Goal: Task Accomplishment & Management: Use online tool/utility

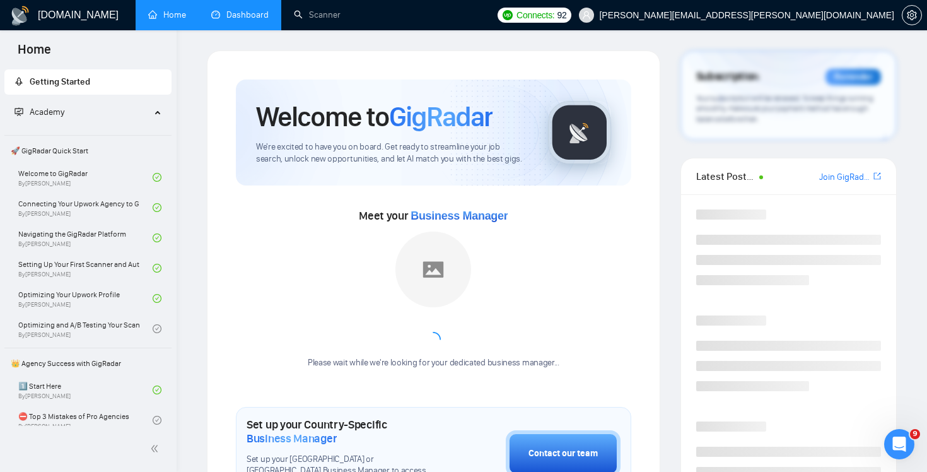
click at [226, 12] on link "Dashboard" at bounding box center [239, 14] width 57 height 11
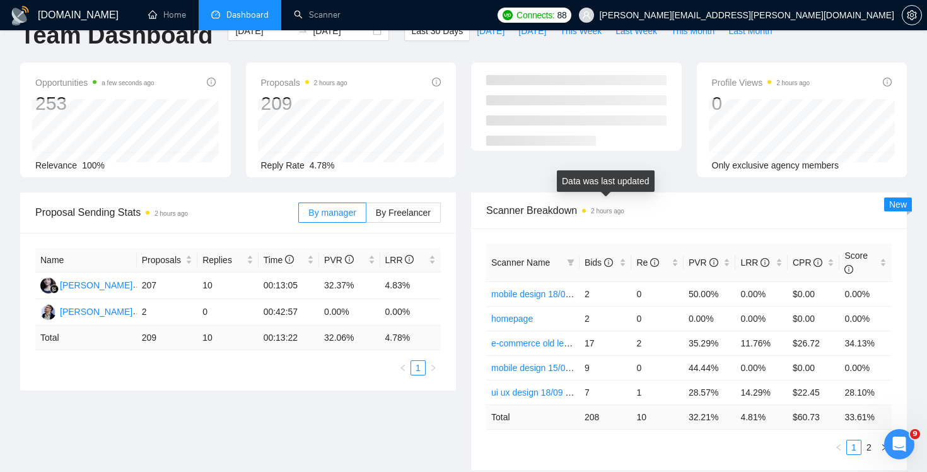
scroll to position [51, 0]
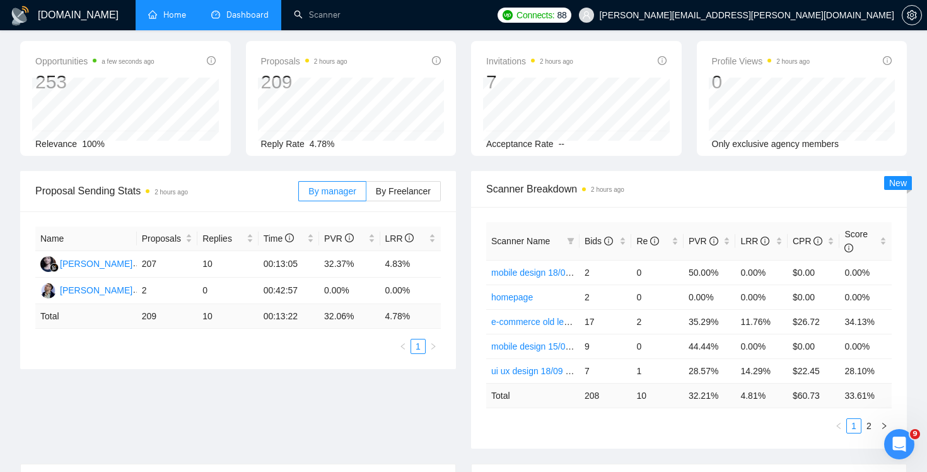
click at [182, 20] on link "Home" at bounding box center [167, 14] width 38 height 11
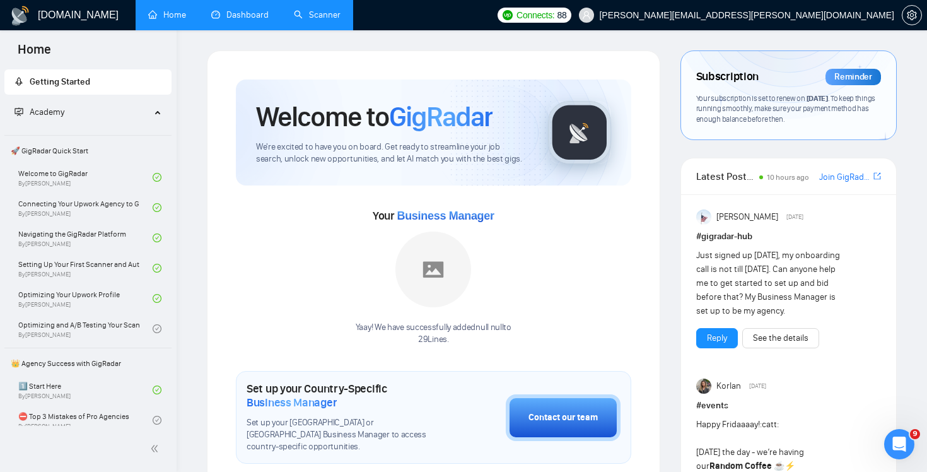
click at [315, 20] on link "Scanner" at bounding box center [317, 14] width 47 height 11
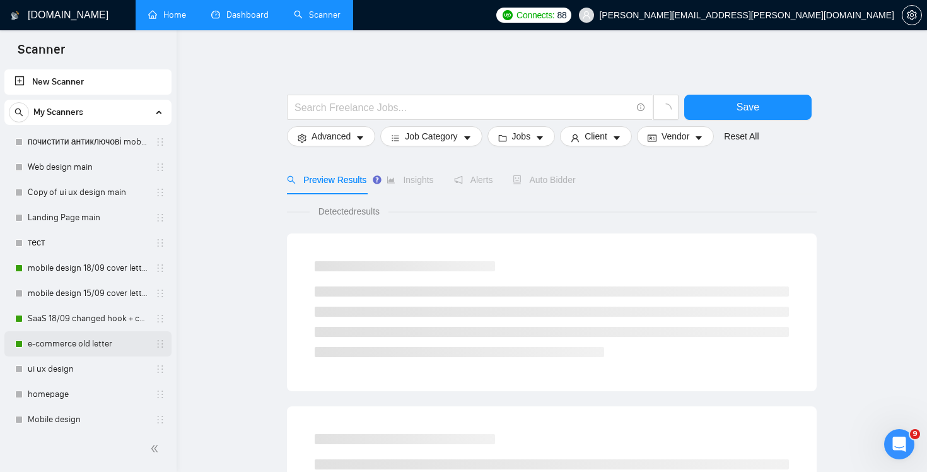
click at [77, 346] on link "e-commerce old letter" at bounding box center [88, 343] width 120 height 25
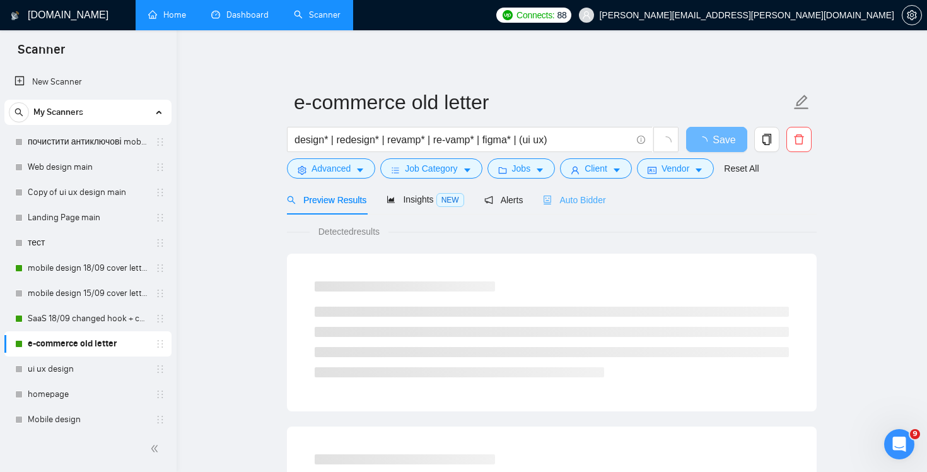
click at [602, 192] on div "Auto Bidder" at bounding box center [574, 200] width 62 height 30
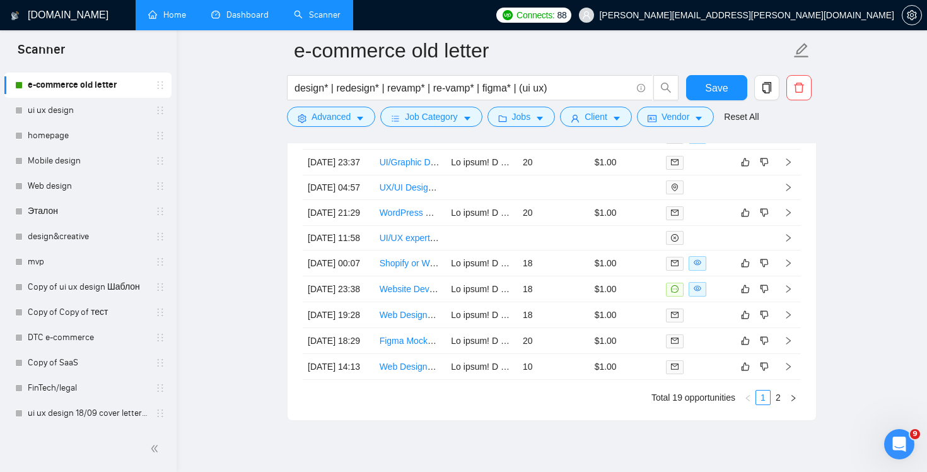
scroll to position [3446, 0]
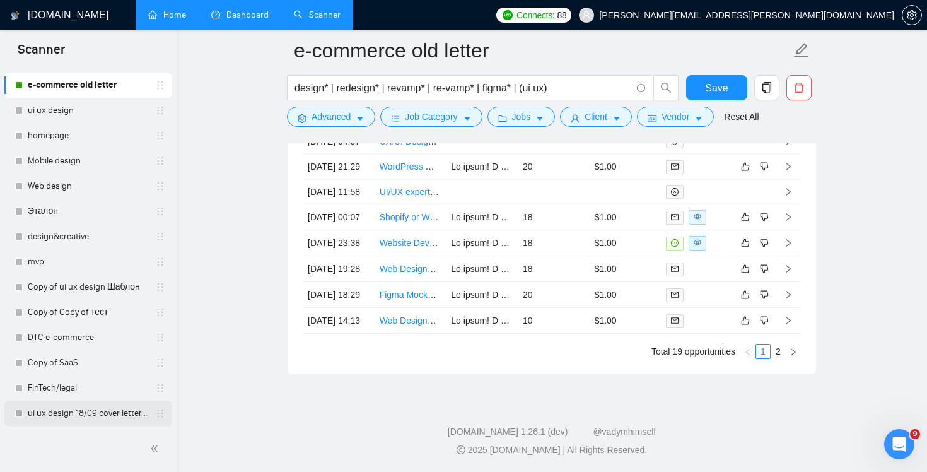
click at [86, 419] on link "ui ux design 18/09 cover letter changed & cases revised" at bounding box center [88, 413] width 120 height 25
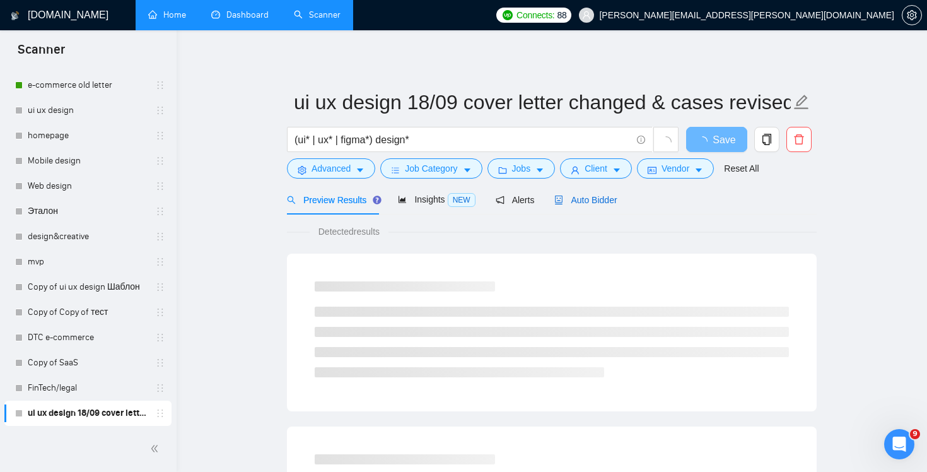
click at [596, 203] on span "Auto Bidder" at bounding box center [586, 200] width 62 height 10
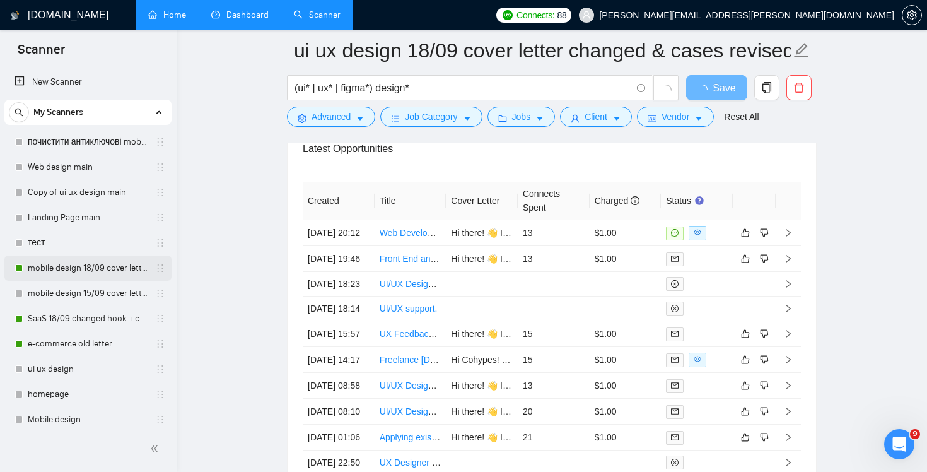
click at [103, 262] on link "mobile design 18/09 cover letter another first part" at bounding box center [88, 268] width 120 height 25
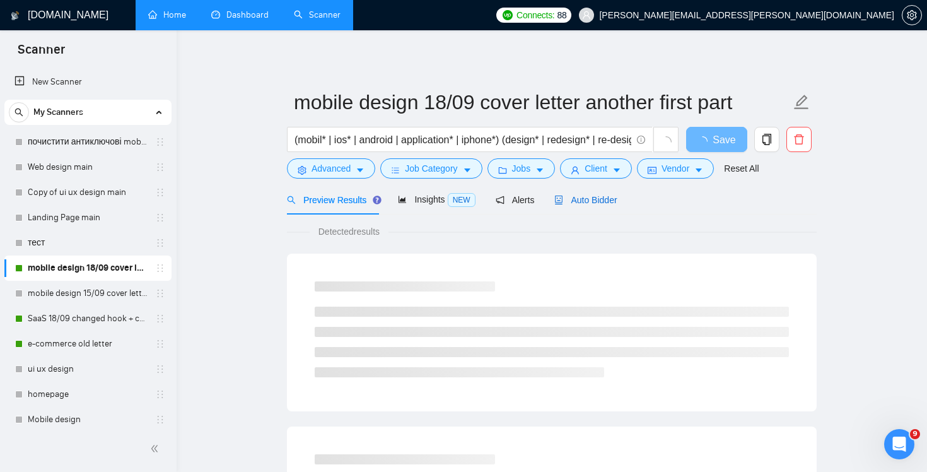
click at [595, 204] on span "Auto Bidder" at bounding box center [586, 200] width 62 height 10
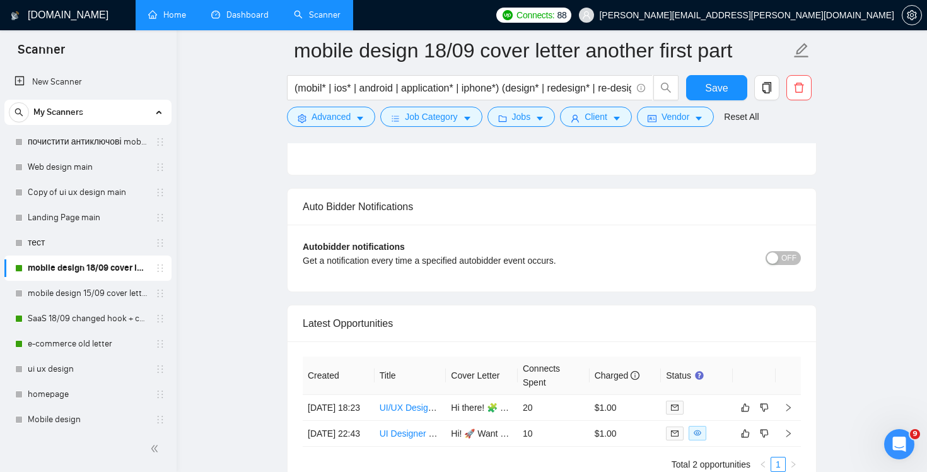
scroll to position [3054, 0]
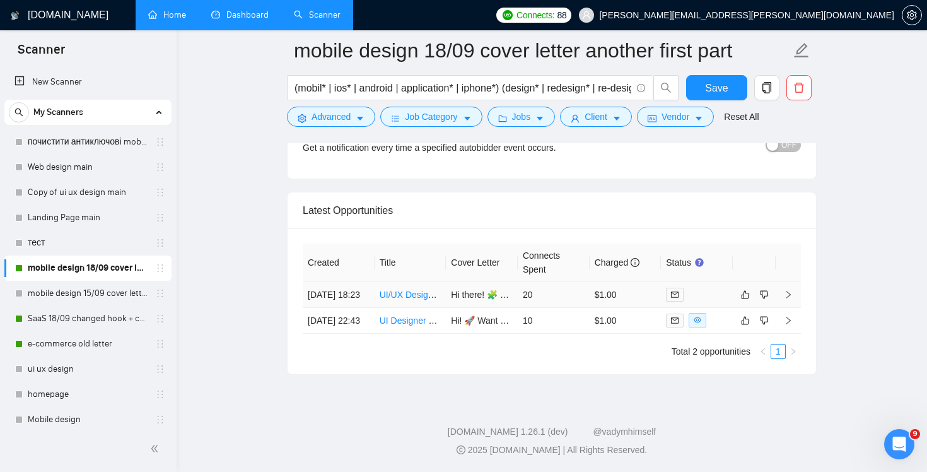
click at [565, 286] on td "20" at bounding box center [554, 295] width 72 height 26
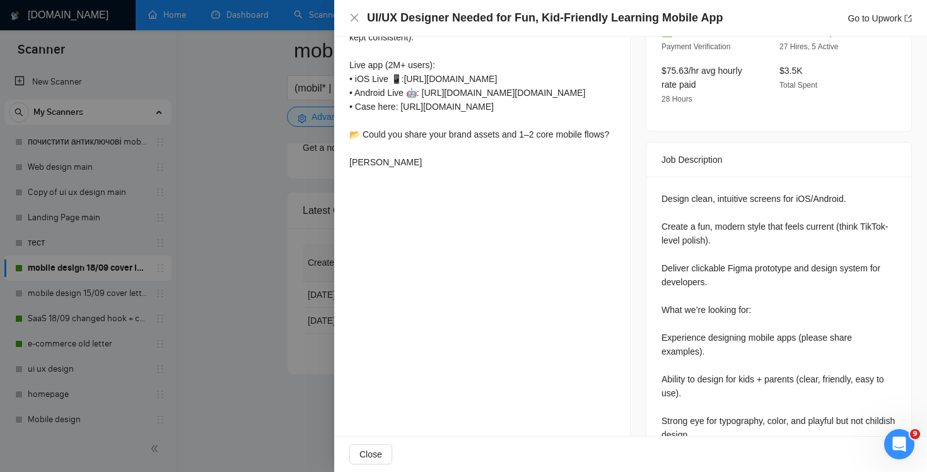
scroll to position [519, 0]
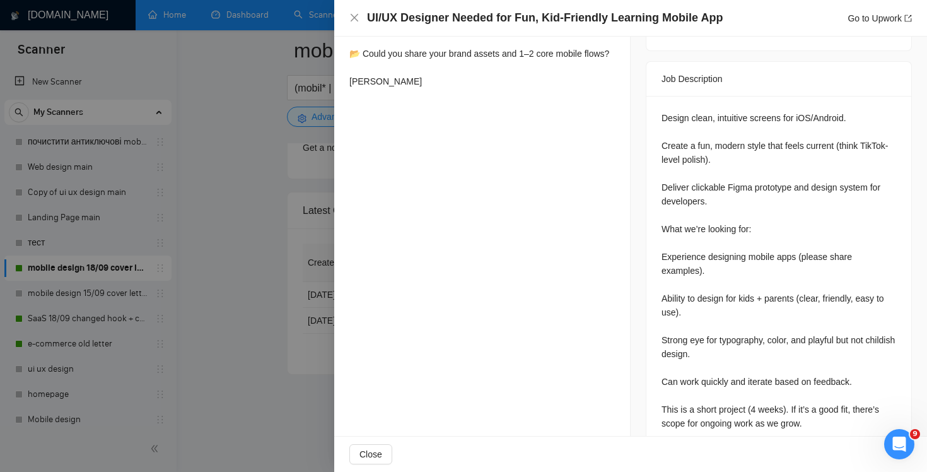
click at [348, 16] on div "UI/UX Designer Needed for Fun, Kid-Friendly Learning Mobile App Go to Upwork" at bounding box center [630, 18] width 593 height 37
click at [351, 12] on div "UI/UX Designer Needed for Fun, Kid-Friendly Learning Mobile App Go to Upwork" at bounding box center [631, 18] width 563 height 16
click at [357, 15] on icon "close" at bounding box center [355, 18] width 8 height 8
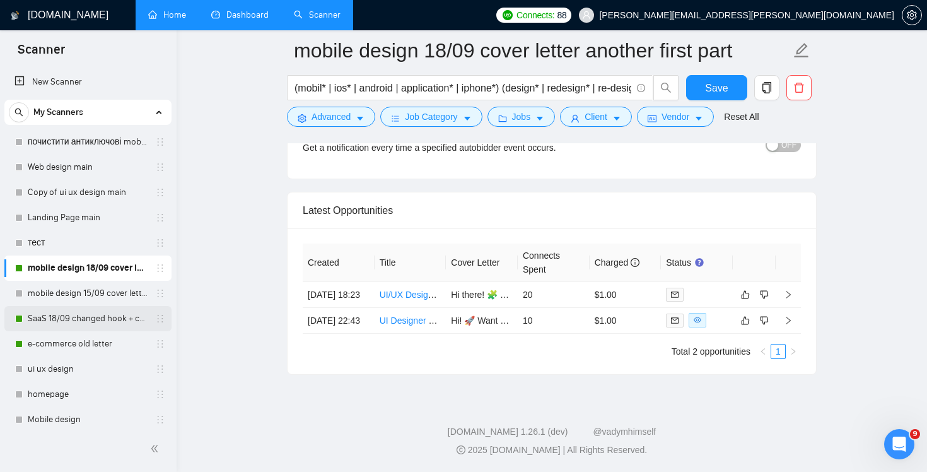
click at [95, 324] on link "SaaS 18/09 changed hook + case + final question" at bounding box center [88, 318] width 120 height 25
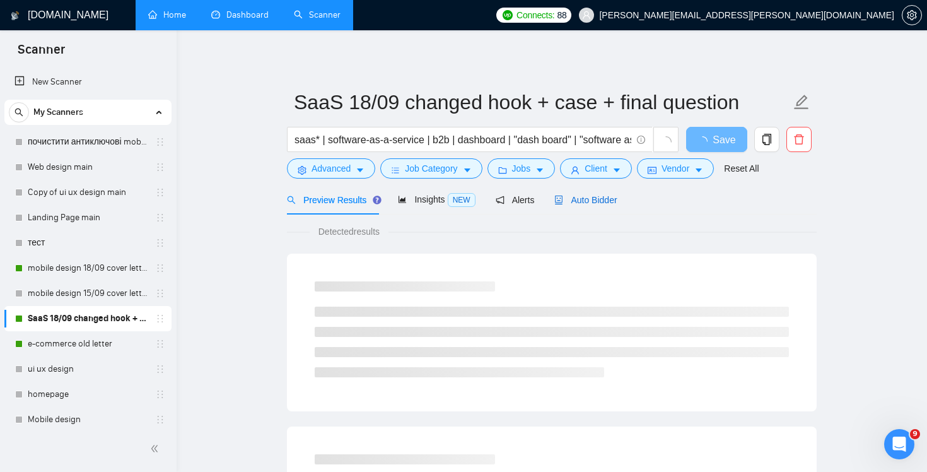
click at [591, 198] on span "Auto Bidder" at bounding box center [586, 200] width 62 height 10
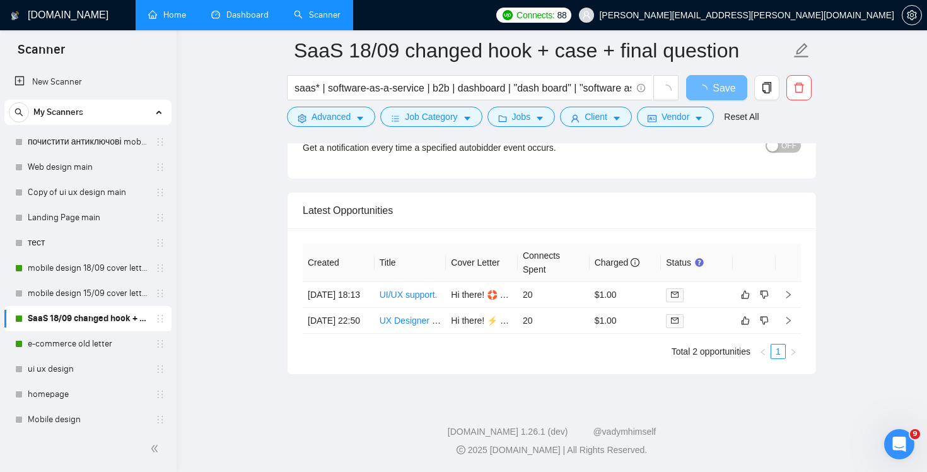
scroll to position [3001, 0]
click at [576, 284] on td "20" at bounding box center [554, 295] width 72 height 26
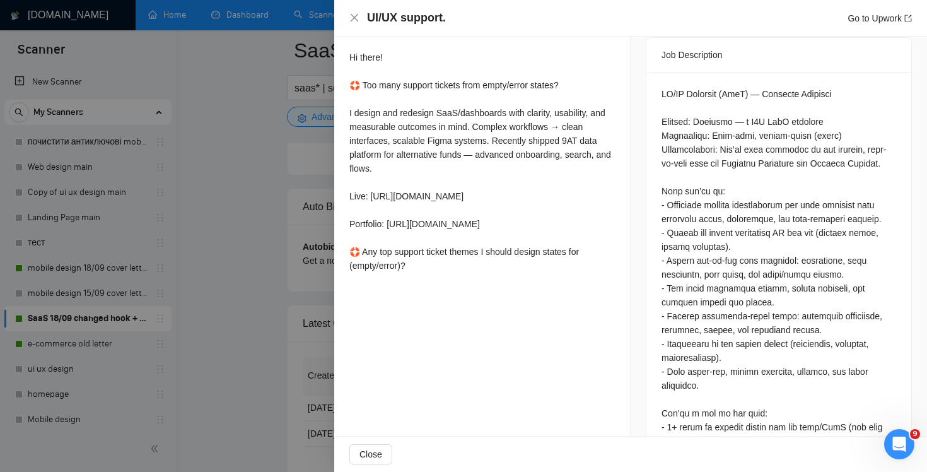
scroll to position [478, 0]
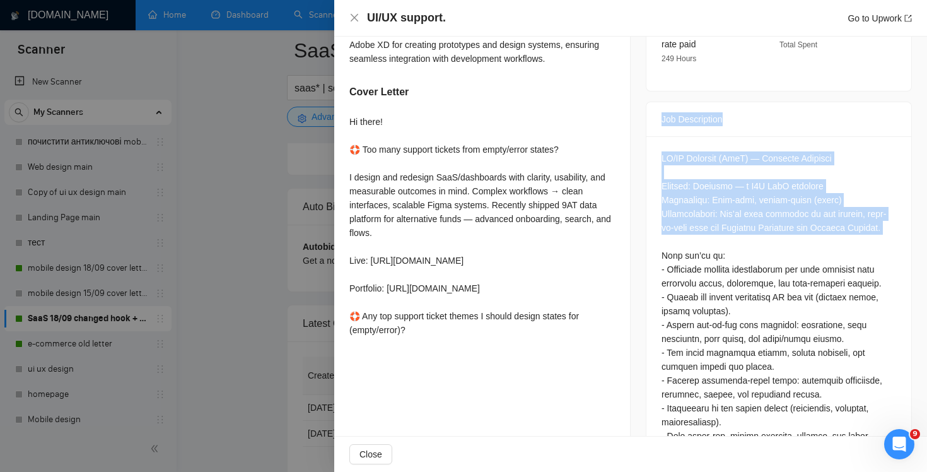
drag, startPoint x: 660, startPoint y: 85, endPoint x: 755, endPoint y: 291, distance: 227.8
click at [754, 288] on div "Job Description Questions: Describe your recent experience with similar project…" at bounding box center [779, 389] width 266 height 574
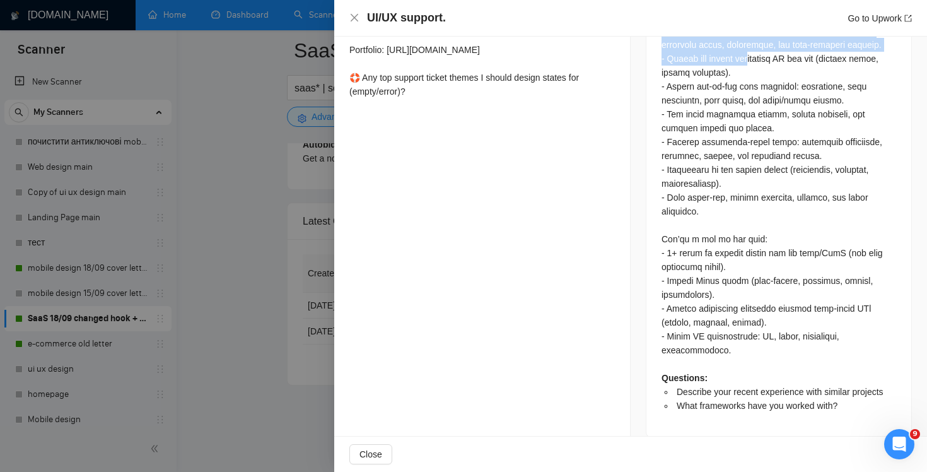
scroll to position [3127, 0]
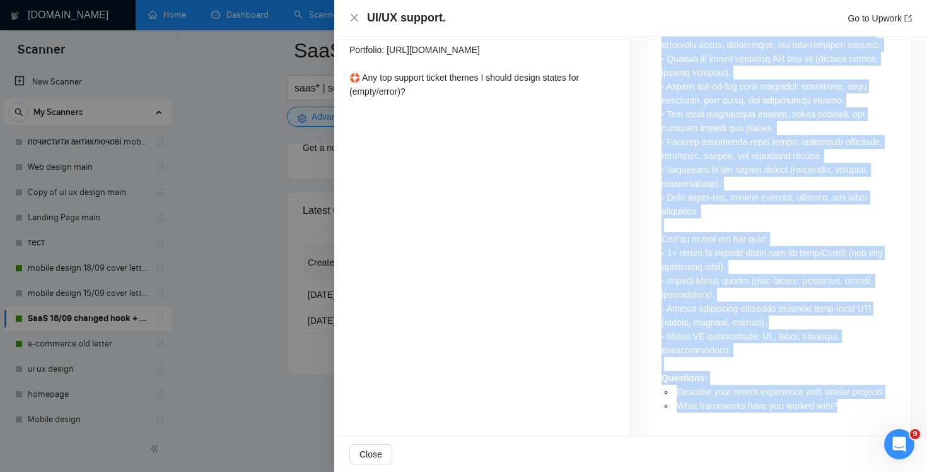
click at [854, 399] on li "What frameworks have you worked with?" at bounding box center [785, 406] width 222 height 14
copy div "Lor Ipsumdolors AM/CO Adipisci (EliT) — Seddoeiu Temporin Utlabor: Etdolore — m…"
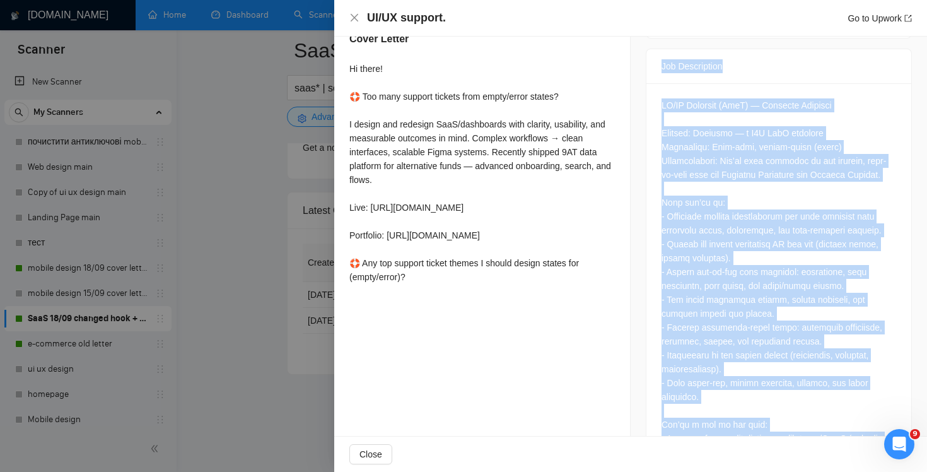
scroll to position [488, 0]
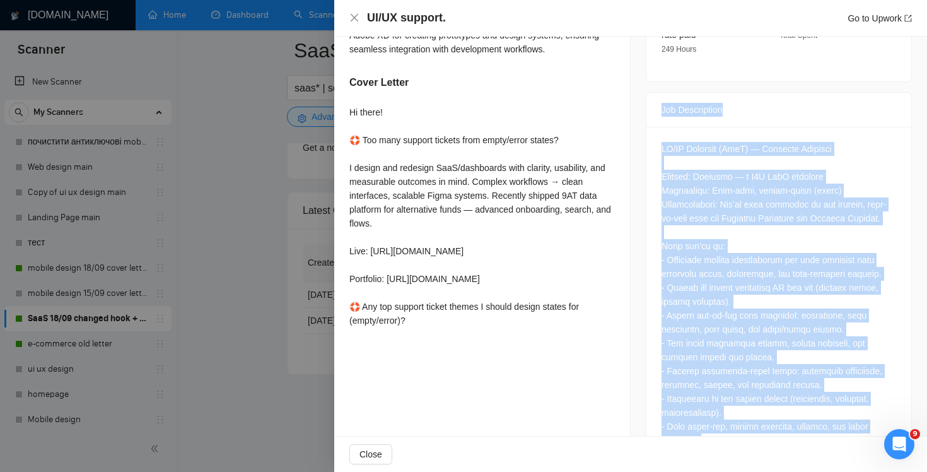
drag, startPoint x: 349, startPoint y: 126, endPoint x: 477, endPoint y: 362, distance: 267.9
click at [477, 348] on div "Describe your recent experience with similar projects Recently, I worked on a B…" at bounding box center [482, 113] width 296 height 468
copy div "Hi there! 🛟 Too many support tickets from empty/error states? I design and rede…"
click at [355, 23] on icon "close" at bounding box center [355, 18] width 10 height 10
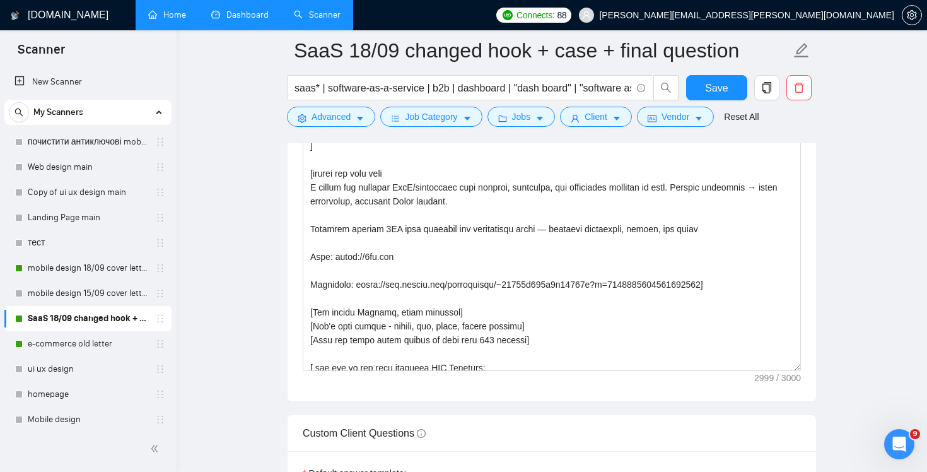
scroll to position [474, 0]
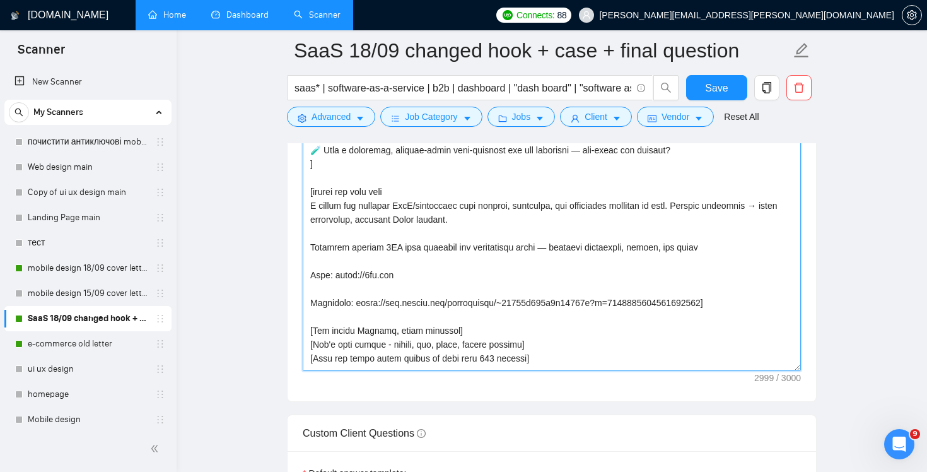
click at [718, 304] on textarea "Cover letter template:" at bounding box center [552, 229] width 498 height 284
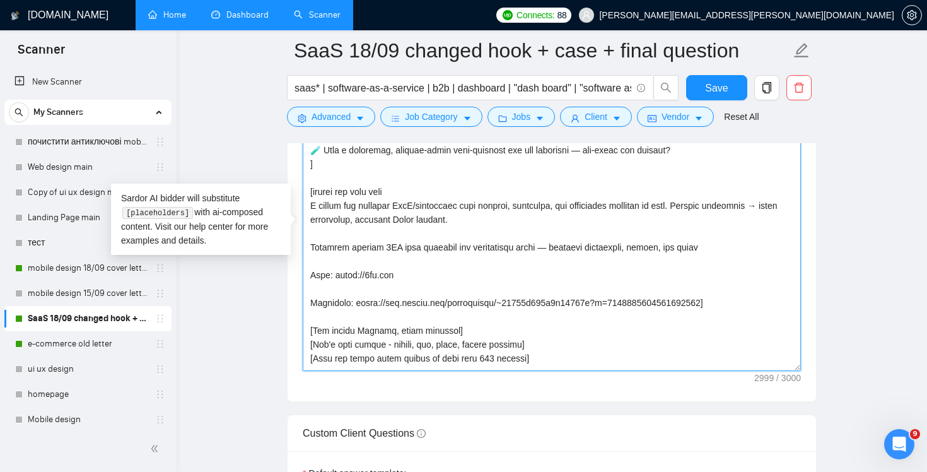
click at [310, 244] on textarea "Cover letter template:" at bounding box center [552, 229] width 498 height 284
paste textarea ": 9AT data platform (tables, filters, onboarding, alerts). Live: [URL][DOMAIN_N…"
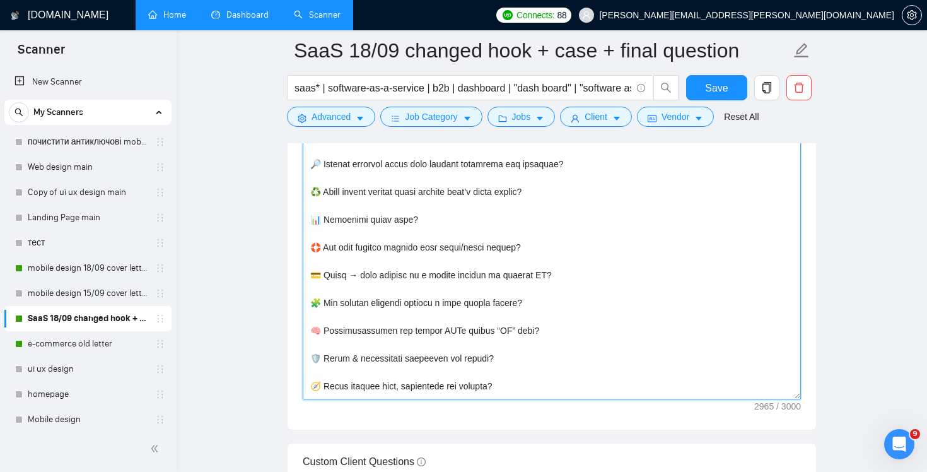
scroll to position [102, 0]
click at [572, 247] on textarea "Cover letter template:" at bounding box center [552, 257] width 498 height 284
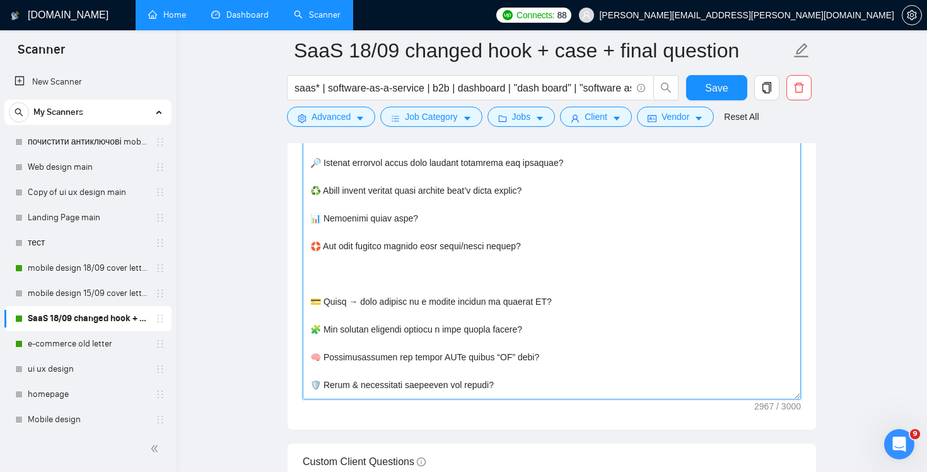
paste textarea
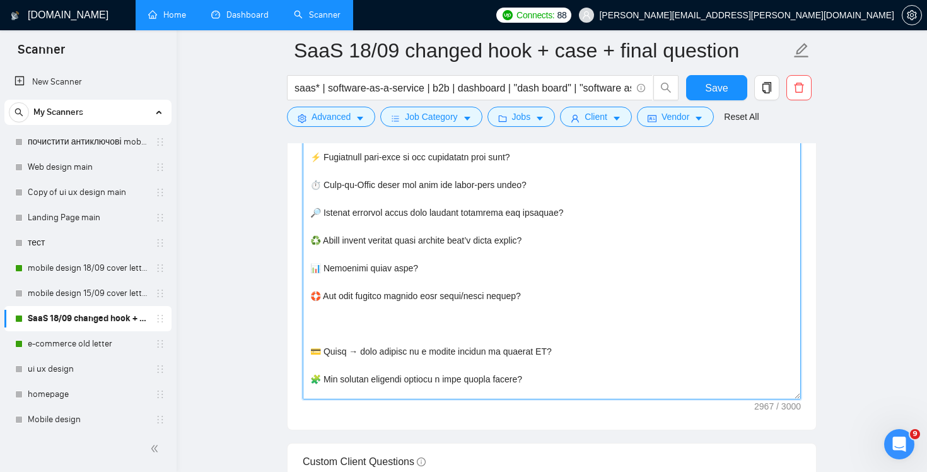
scroll to position [52, 0]
click at [367, 332] on textarea "Cover letter template:" at bounding box center [552, 257] width 498 height 284
drag, startPoint x: 363, startPoint y: 324, endPoint x: 303, endPoint y: 293, distance: 67.2
click at [303, 293] on textarea "Cover letter template:" at bounding box center [552, 257] width 498 height 284
paste textarea "Need sprint-ready, developer-ready SaaS UI… desktop-first, responsive, data-hea…"
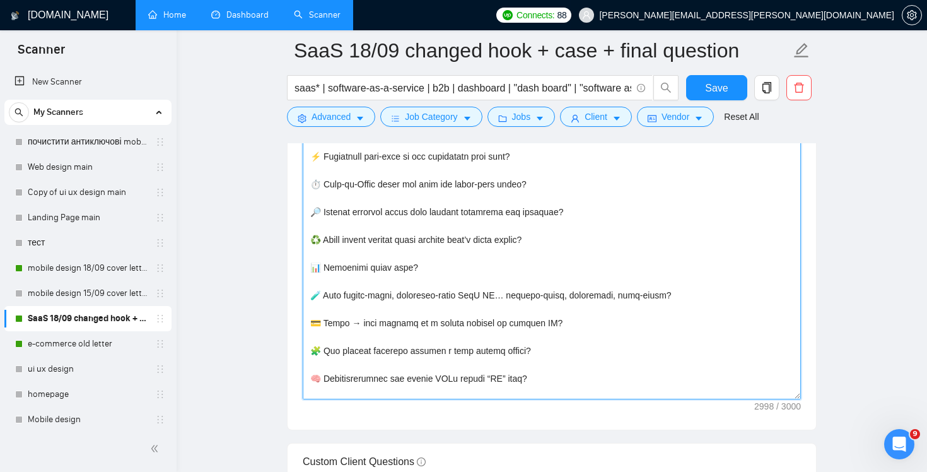
type textarea "Lo ipsum! [dol sitame'c adip el seddo] [eiu tem in utl etdo magnaali enim adm v…"
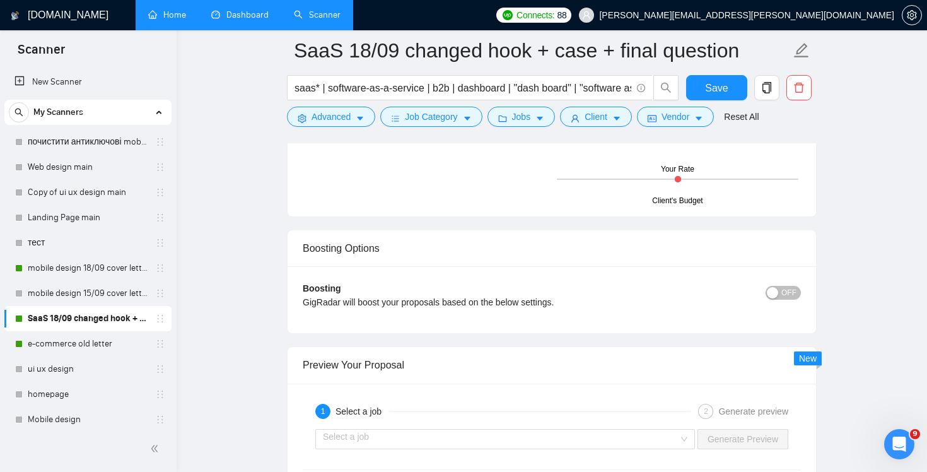
scroll to position [2336, 0]
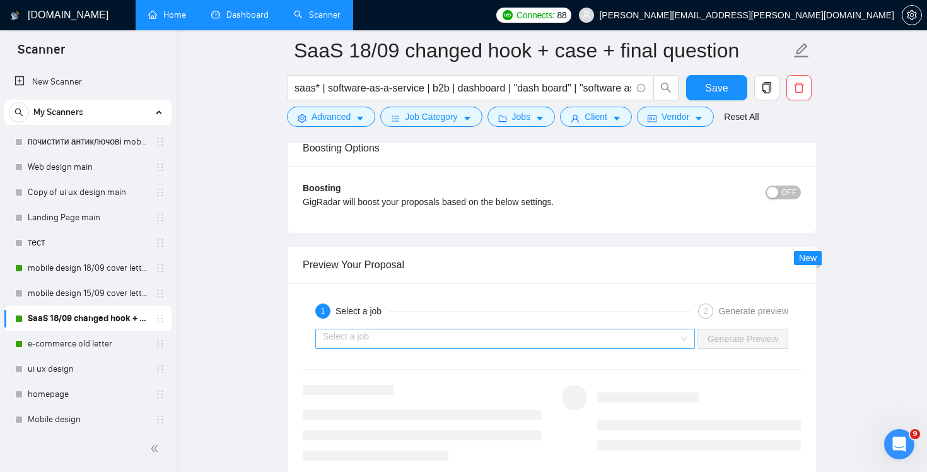
click at [676, 333] on input "search" at bounding box center [501, 338] width 356 height 19
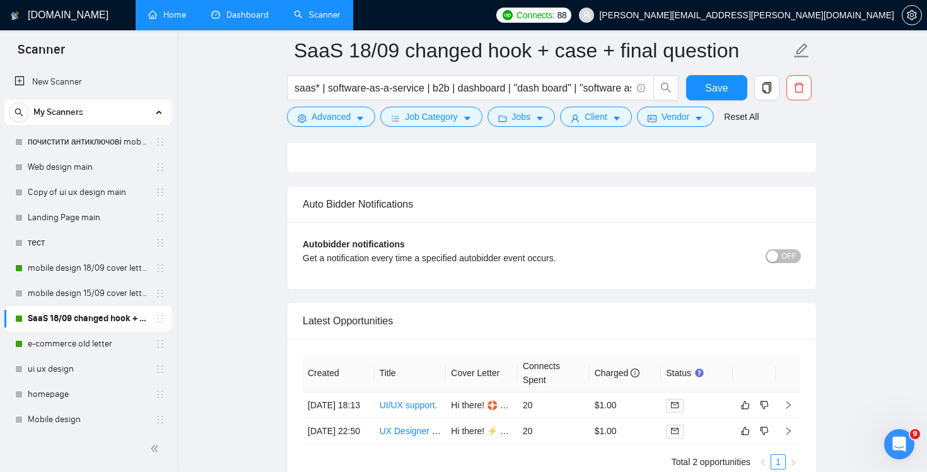
scroll to position [2575, 0]
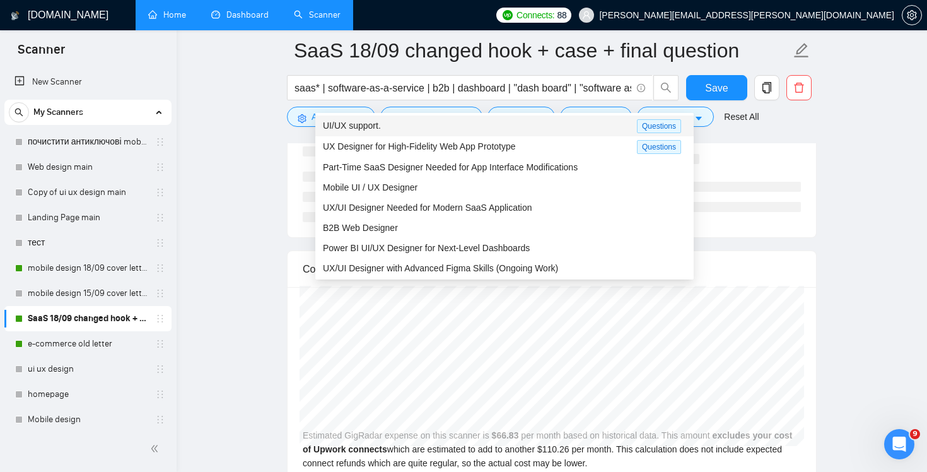
click at [510, 126] on div "UI/UX support." at bounding box center [480, 126] width 314 height 15
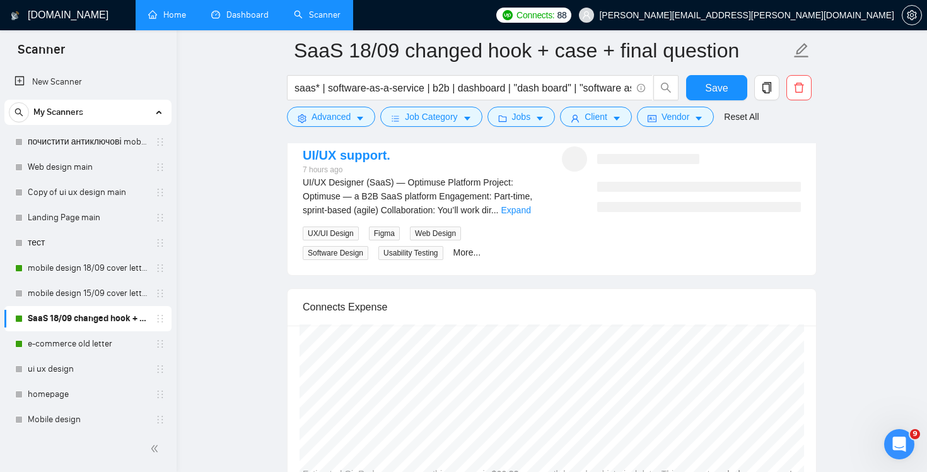
scroll to position [2514, 0]
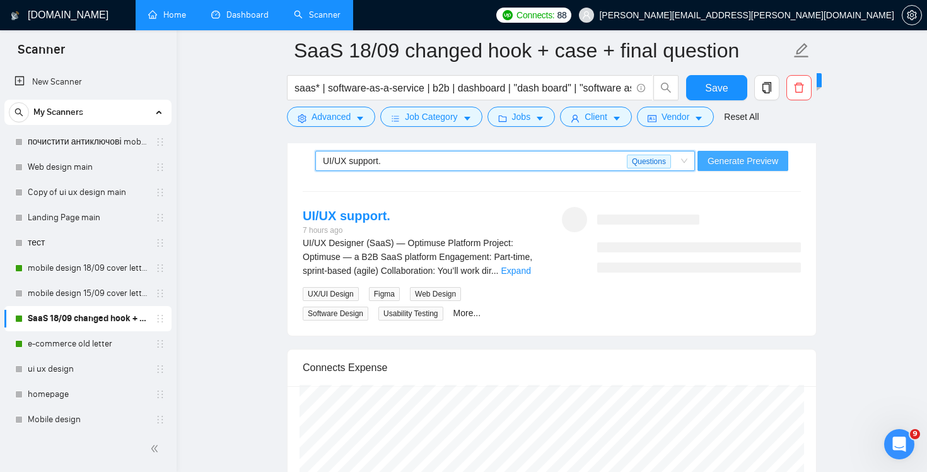
click at [753, 160] on span "Generate Preview" at bounding box center [743, 161] width 71 height 14
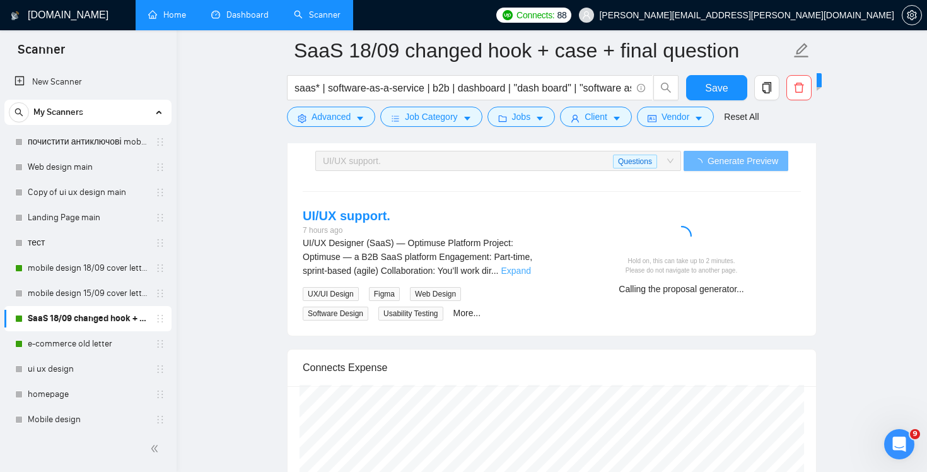
click at [531, 268] on link "Expand" at bounding box center [517, 271] width 30 height 10
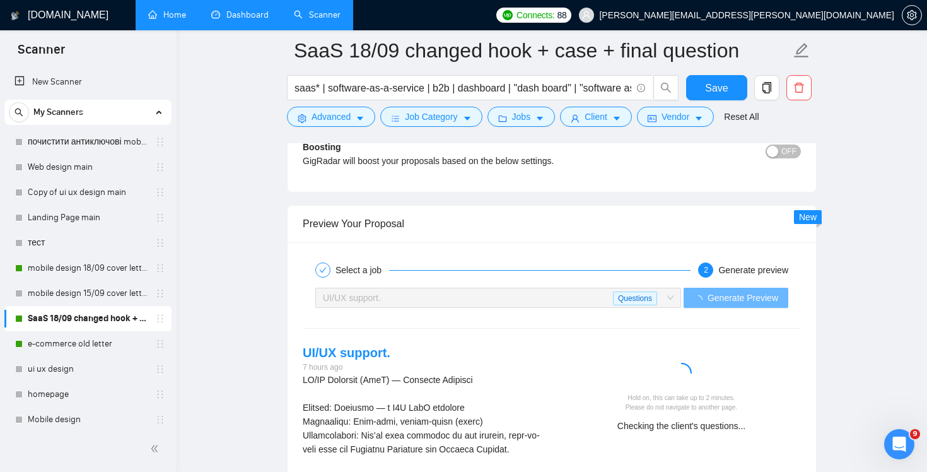
scroll to position [2467, 0]
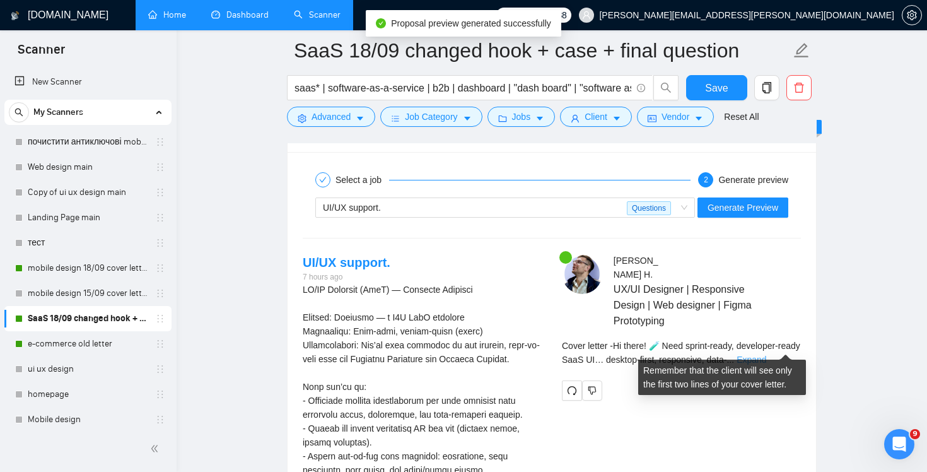
click at [767, 355] on link "Expand" at bounding box center [752, 360] width 30 height 10
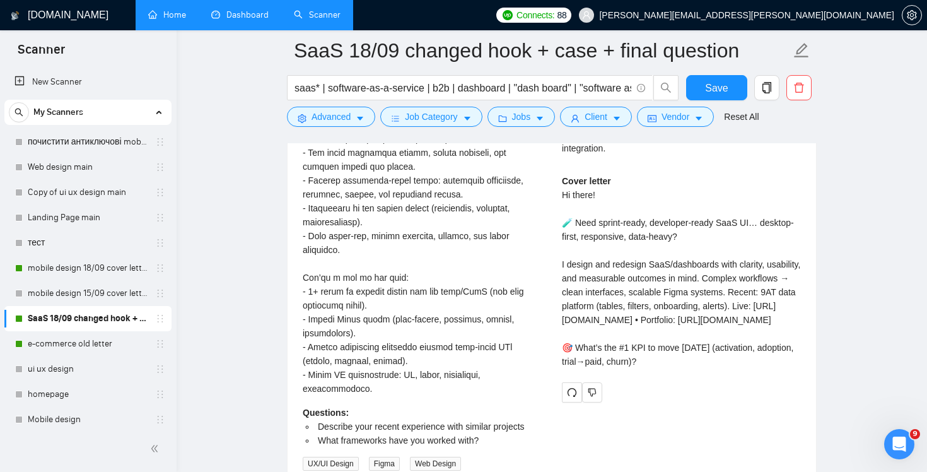
scroll to position [2801, 0]
